Goal: Book appointment/travel/reservation

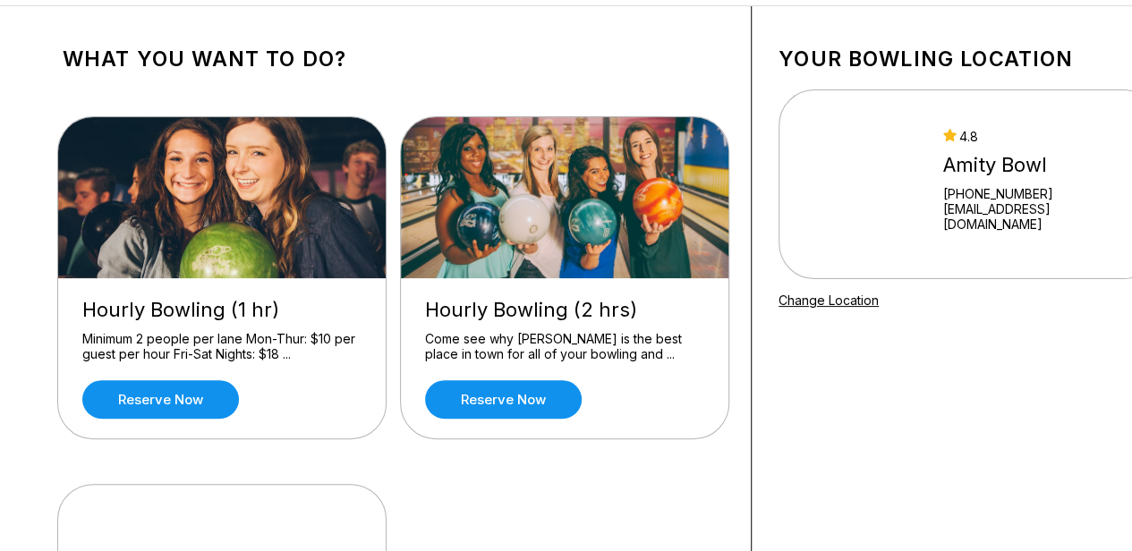
scroll to position [61, 0]
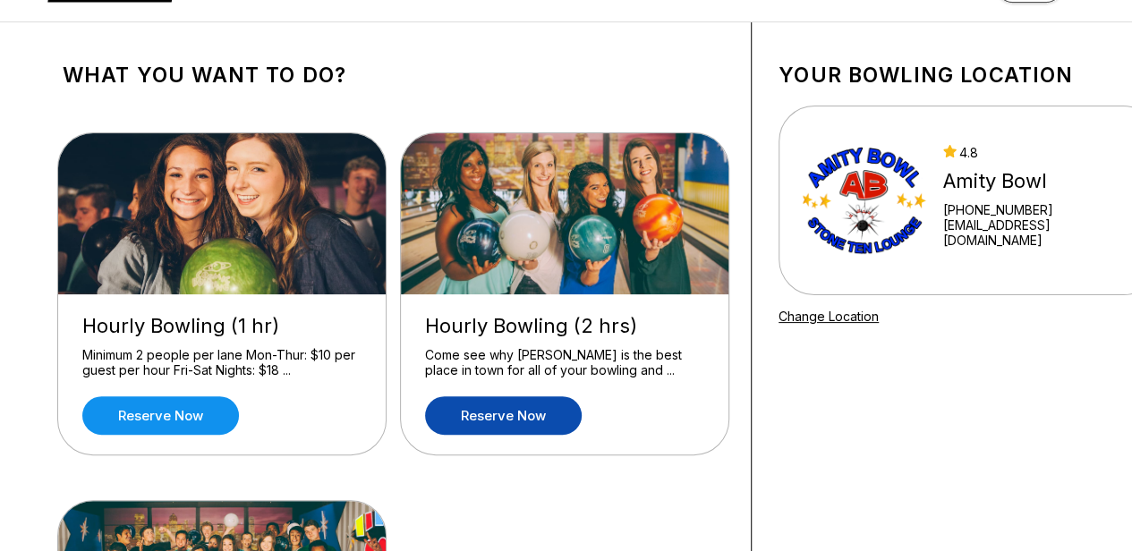
click at [500, 413] on link "Reserve now" at bounding box center [503, 415] width 157 height 38
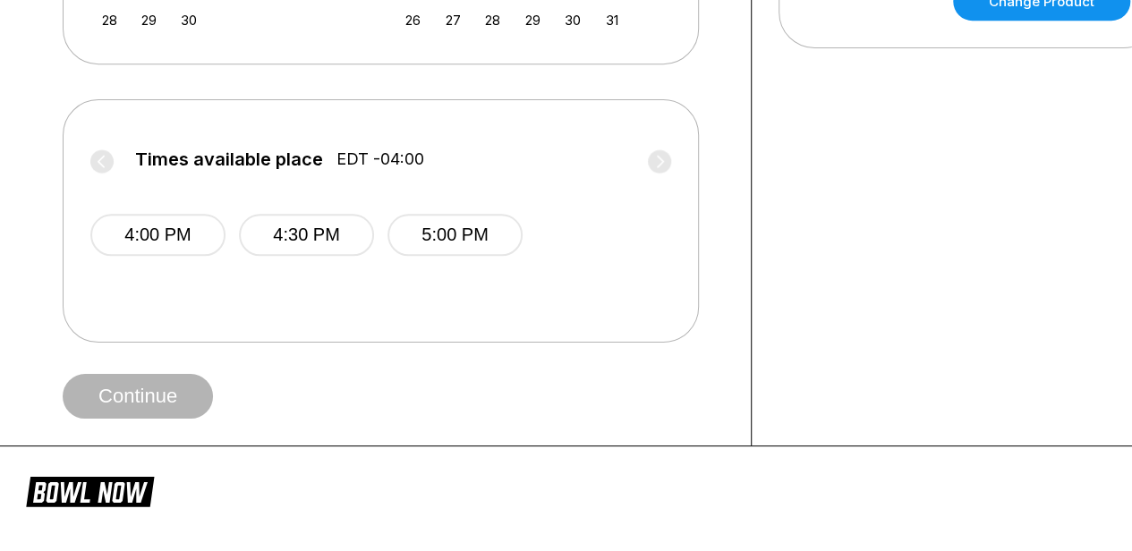
scroll to position [653, 0]
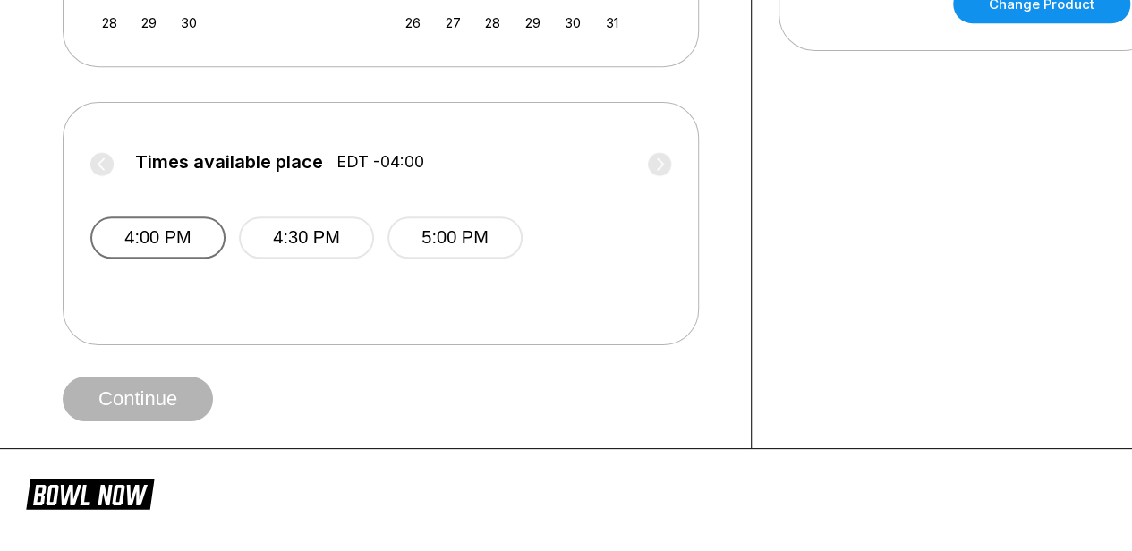
click at [168, 237] on button "4:00 PM" at bounding box center [157, 238] width 135 height 42
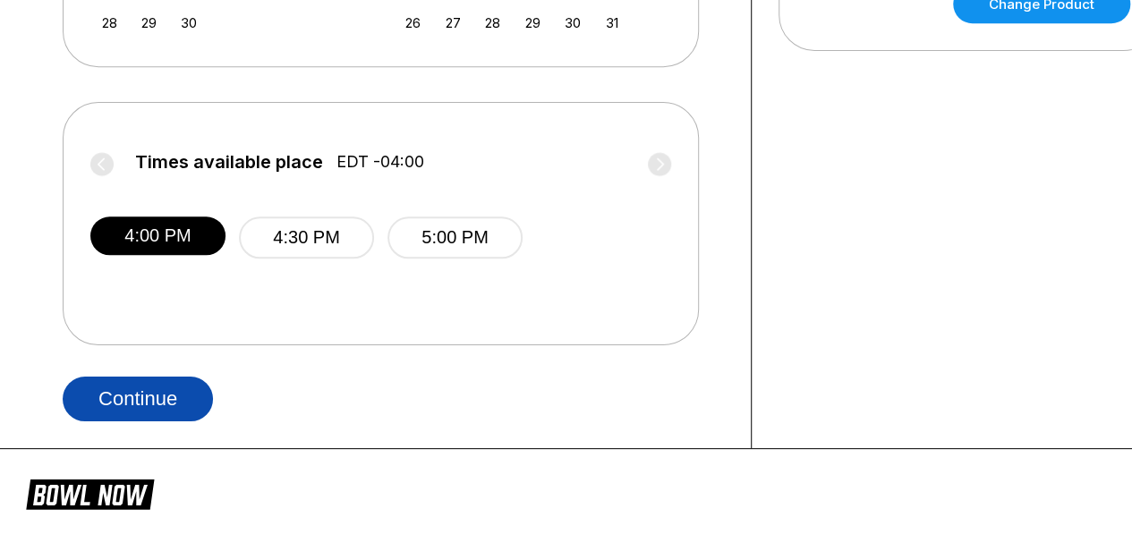
click at [167, 377] on button "Continue" at bounding box center [138, 399] width 150 height 45
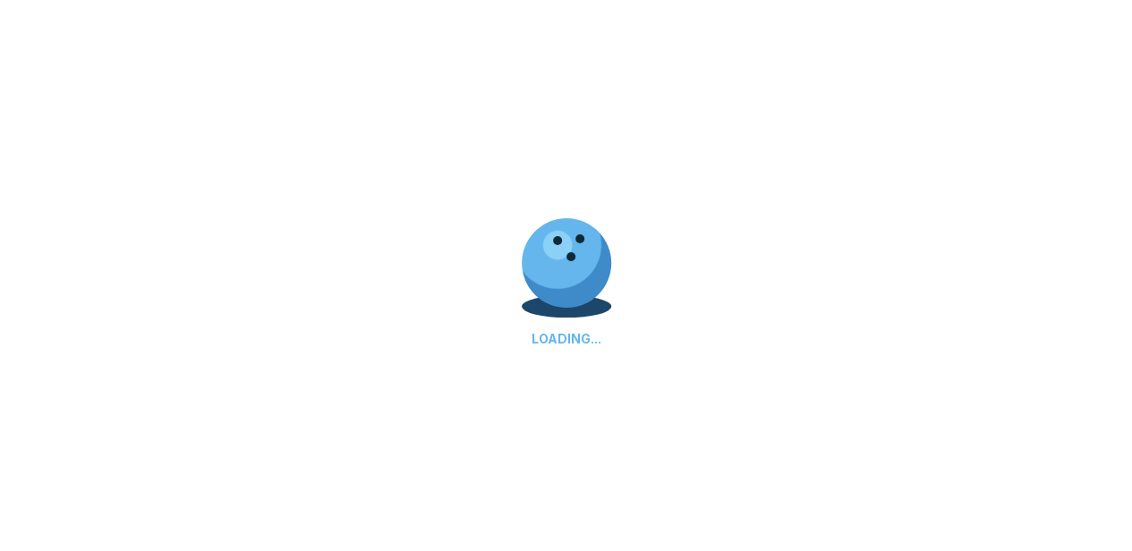
select select "**"
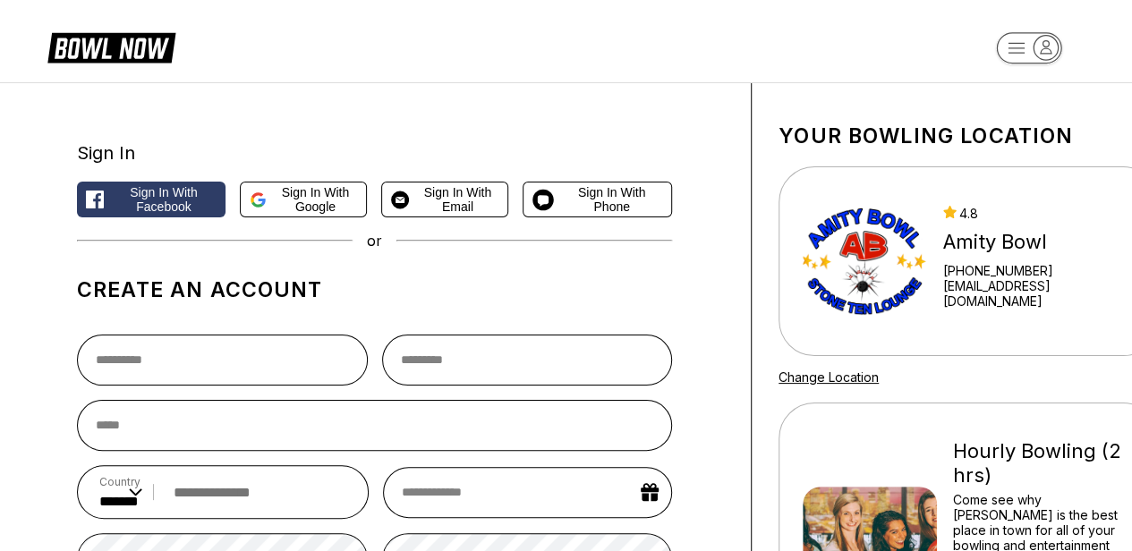
scroll to position [653, 0]
